Goal: Browse casually

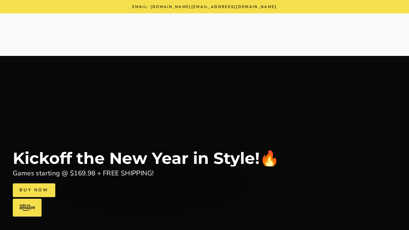
scroll to position [56, 0]
